Goal: Task Accomplishment & Management: Manage account settings

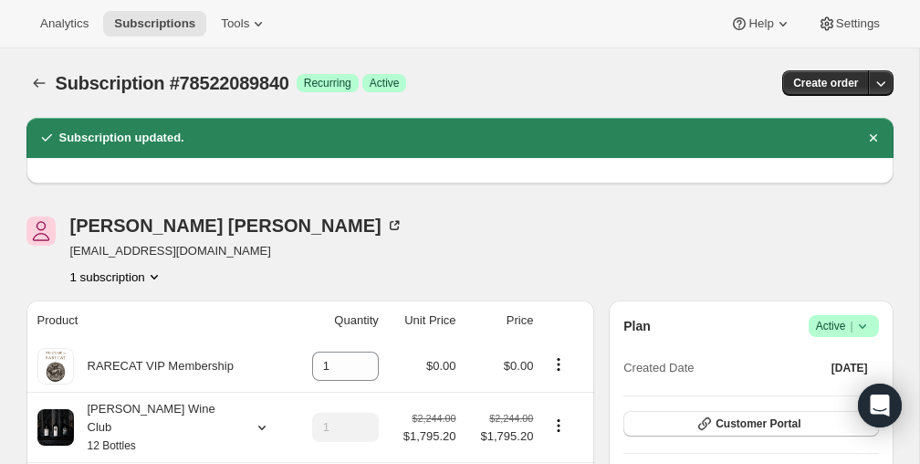
scroll to position [147, 0]
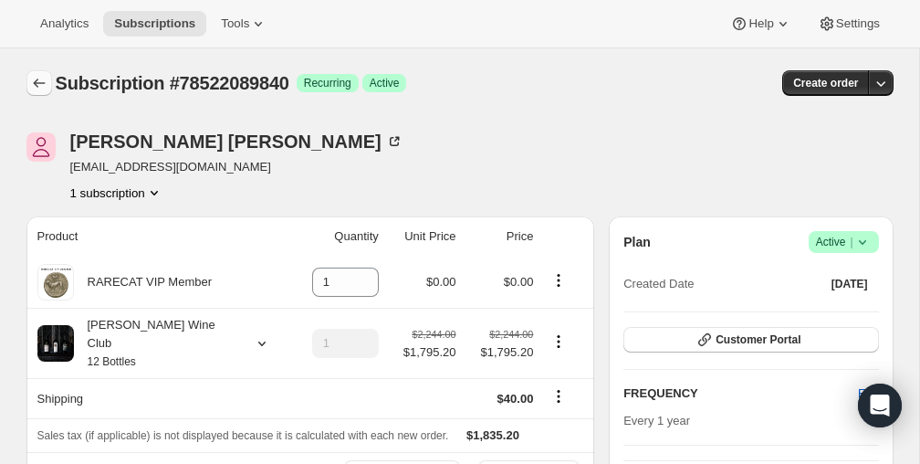
click at [40, 82] on icon "Subscriptions" at bounding box center [39, 83] width 18 height 18
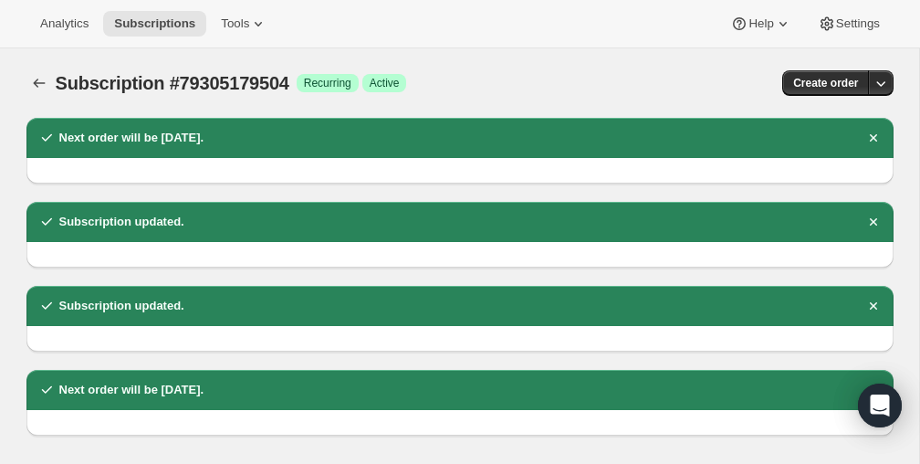
scroll to position [409, 0]
